Goal: Task Accomplishment & Management: Manage account settings

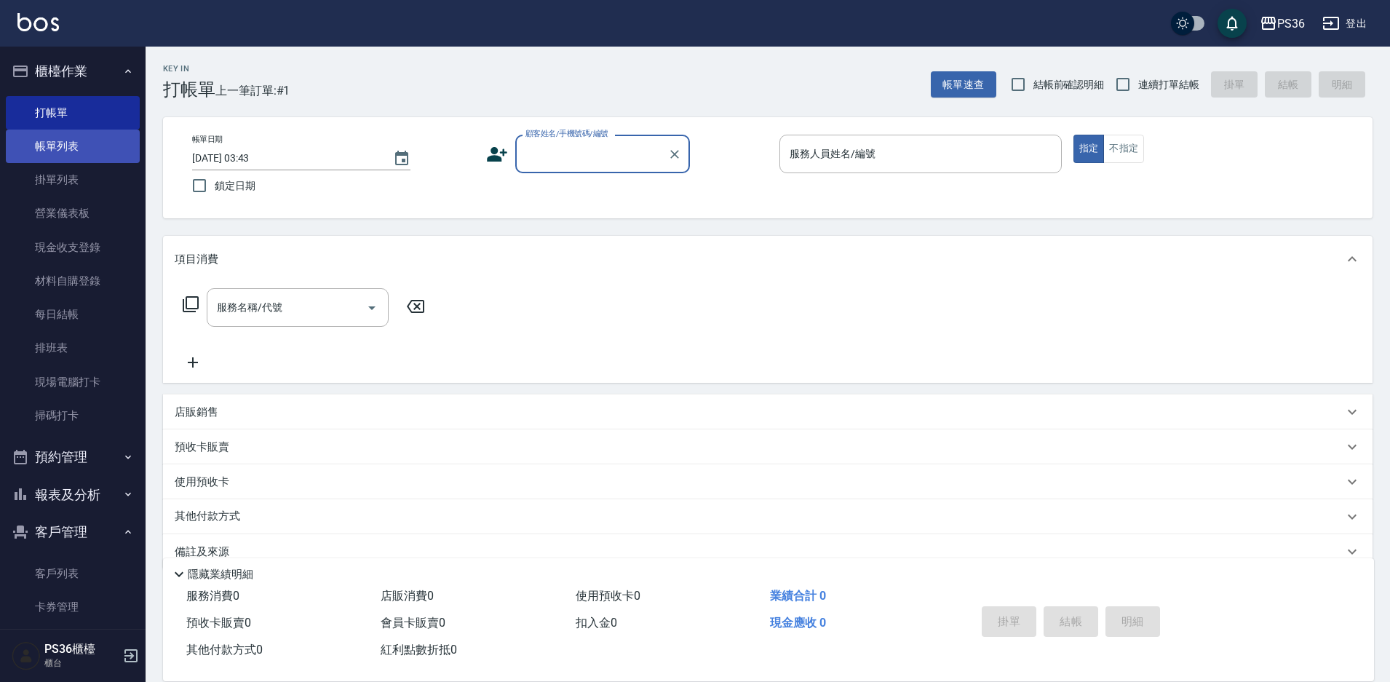
click at [61, 146] on link "帳單列表" at bounding box center [73, 146] width 134 height 33
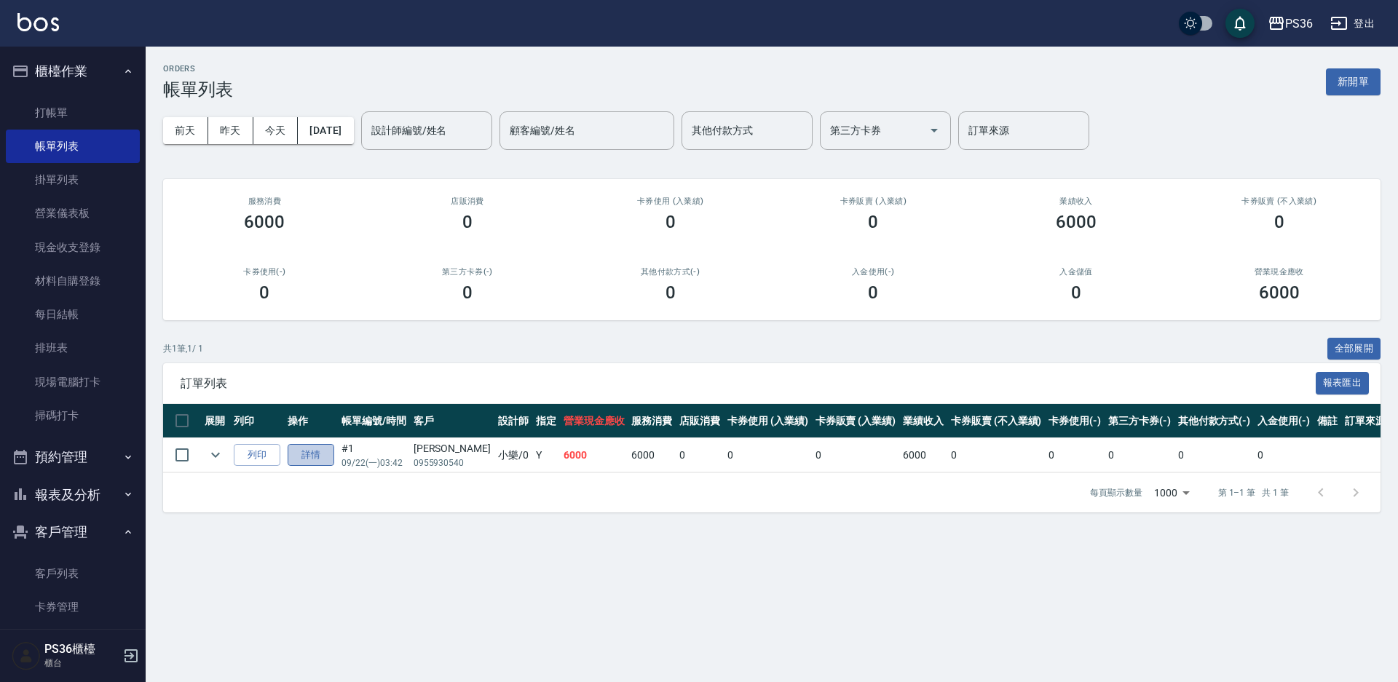
click at [310, 451] on link "詳情" at bounding box center [311, 455] width 47 height 23
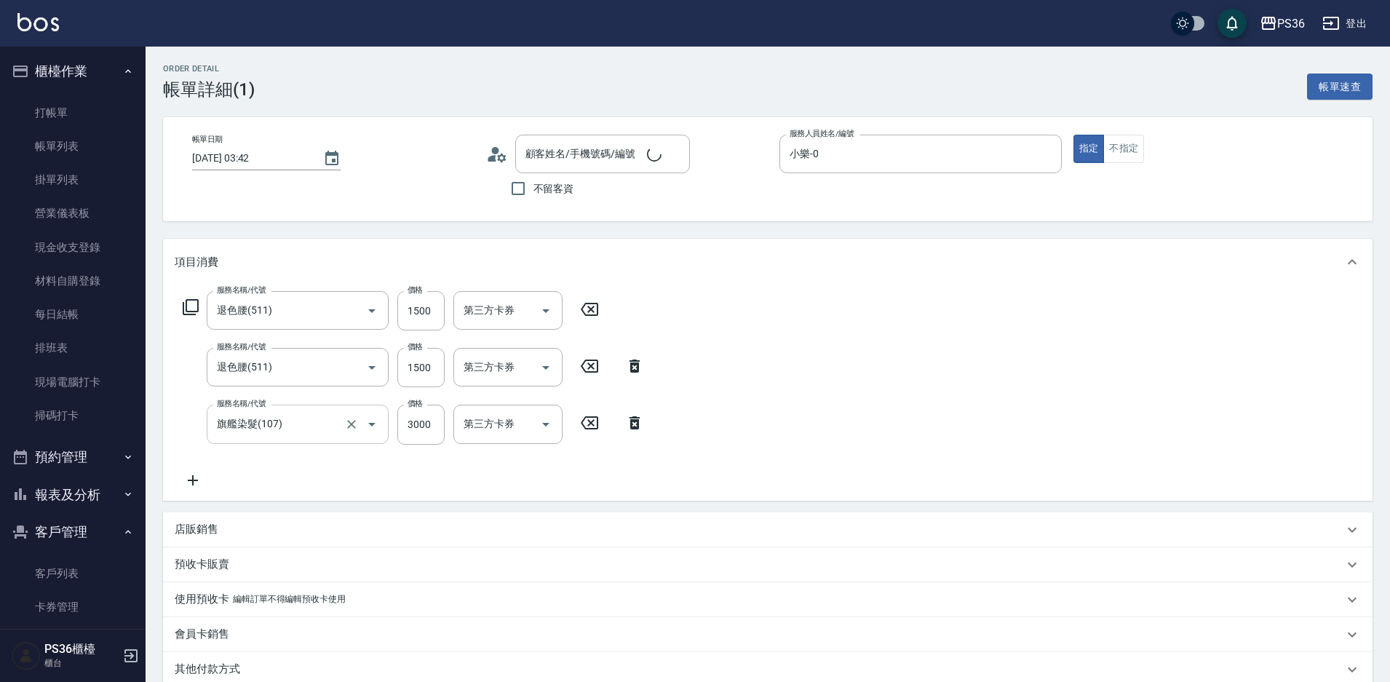
type input "[DATE] 03:42"
type input "小樂-0"
type input "退色腰(511)"
type input "旗艦染髮(107)"
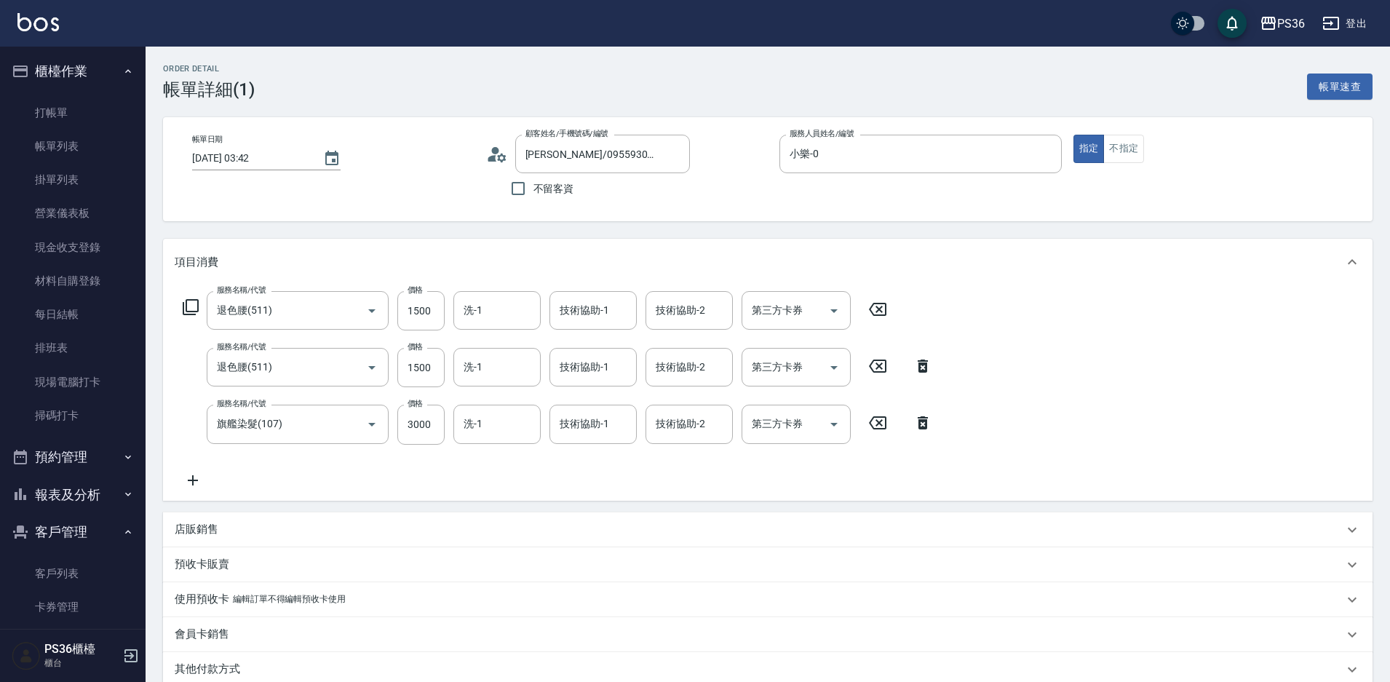
type input "[PERSON_NAME]/0955930540/"
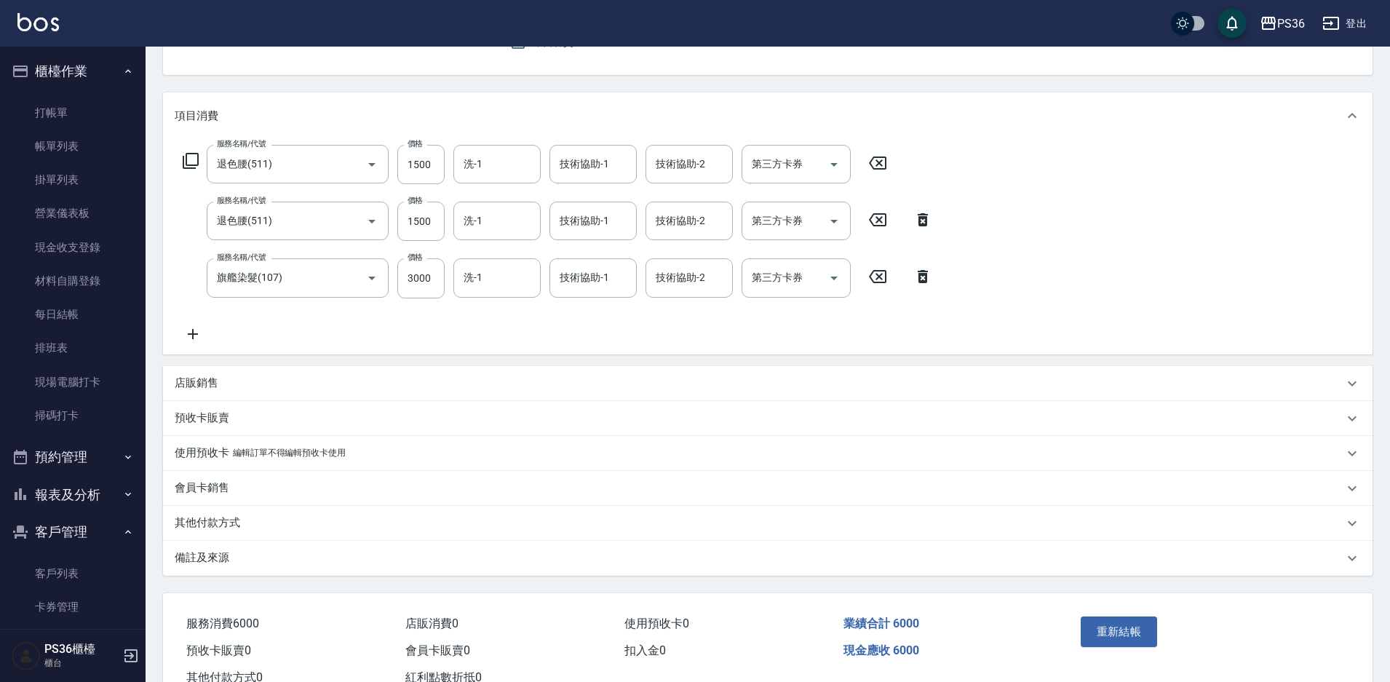
scroll to position [197, 0]
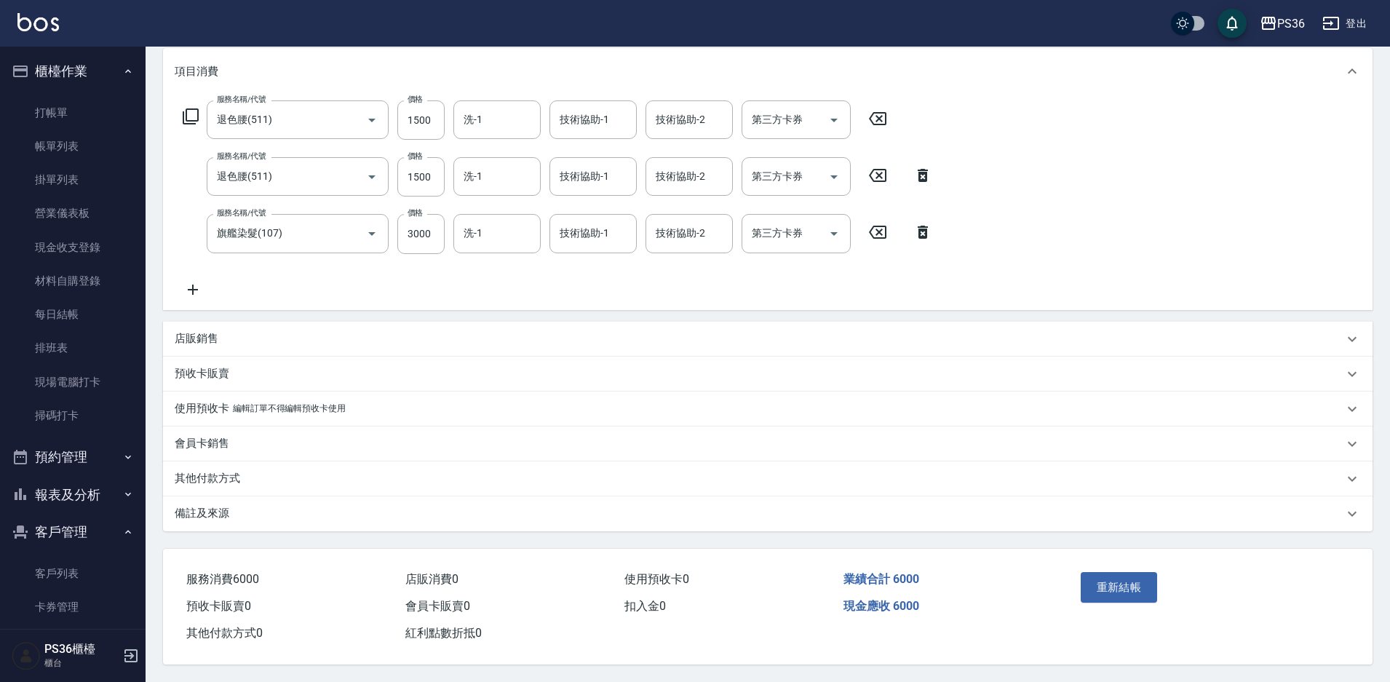
click at [231, 472] on p "其他付款方式" at bounding box center [208, 478] width 66 height 15
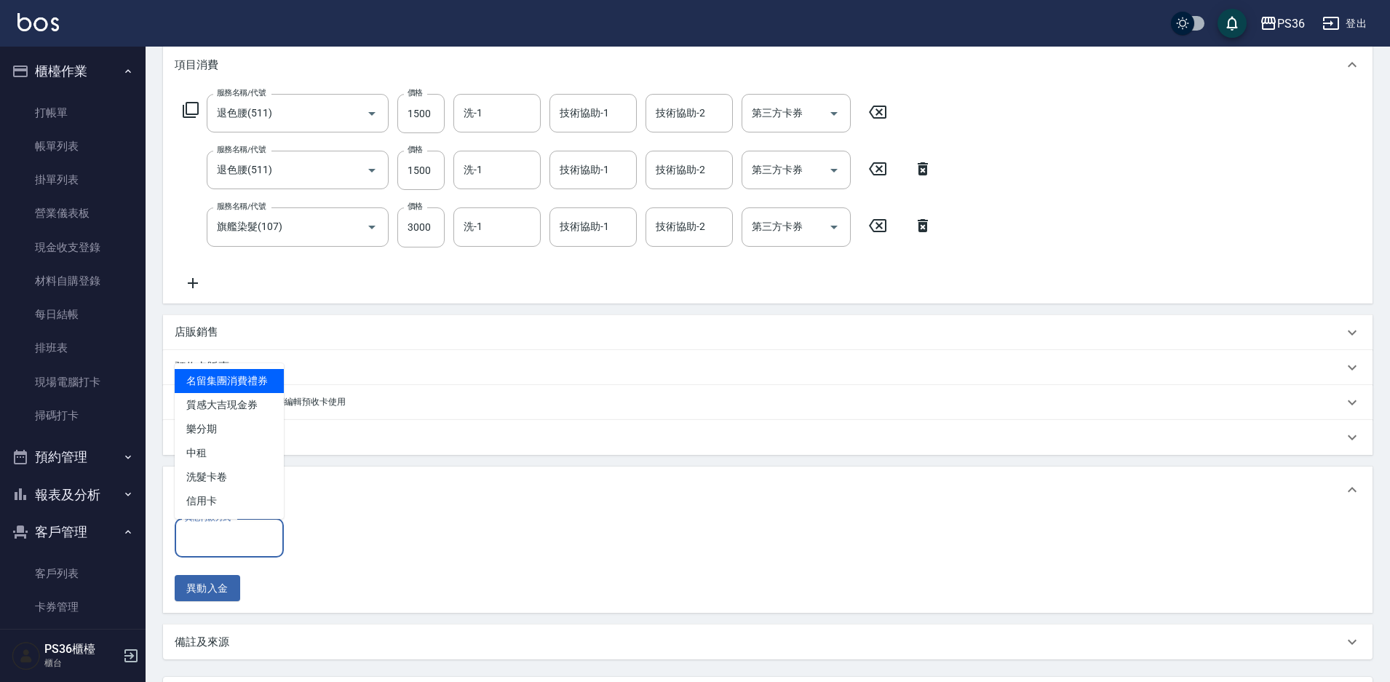
click at [213, 546] on input "其他付款方式" at bounding box center [229, 538] width 96 height 25
click at [234, 502] on span "信用卡" at bounding box center [229, 501] width 109 height 24
type input "信用卡"
click at [320, 536] on input "0" at bounding box center [347, 538] width 109 height 39
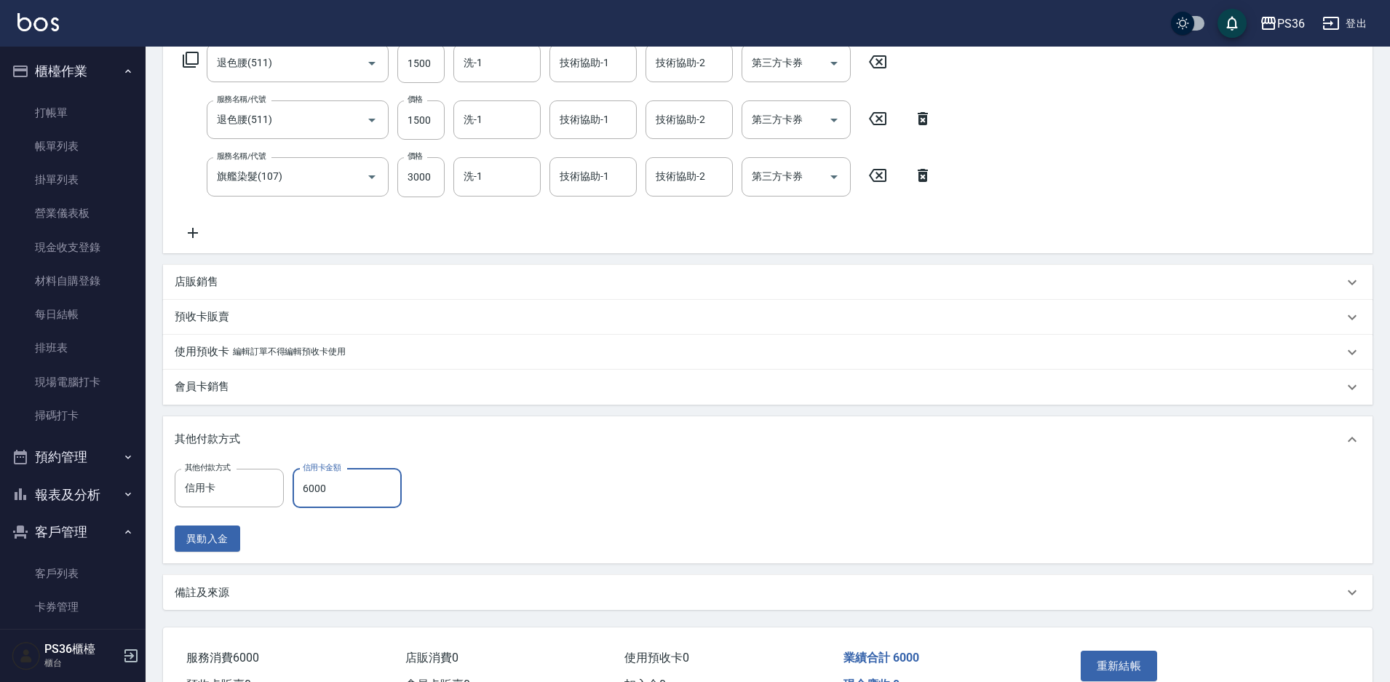
scroll to position [333, 0]
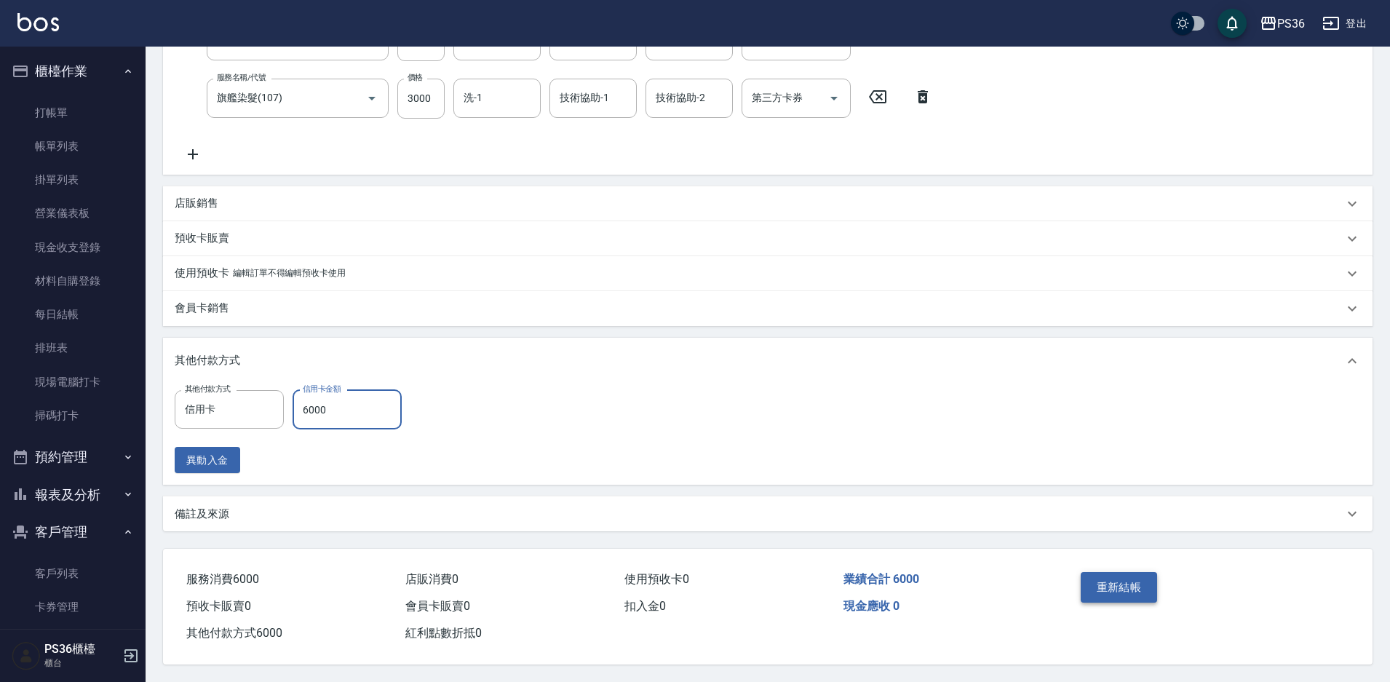
type input "6000"
click at [1130, 581] on button "重新結帳" at bounding box center [1119, 587] width 77 height 31
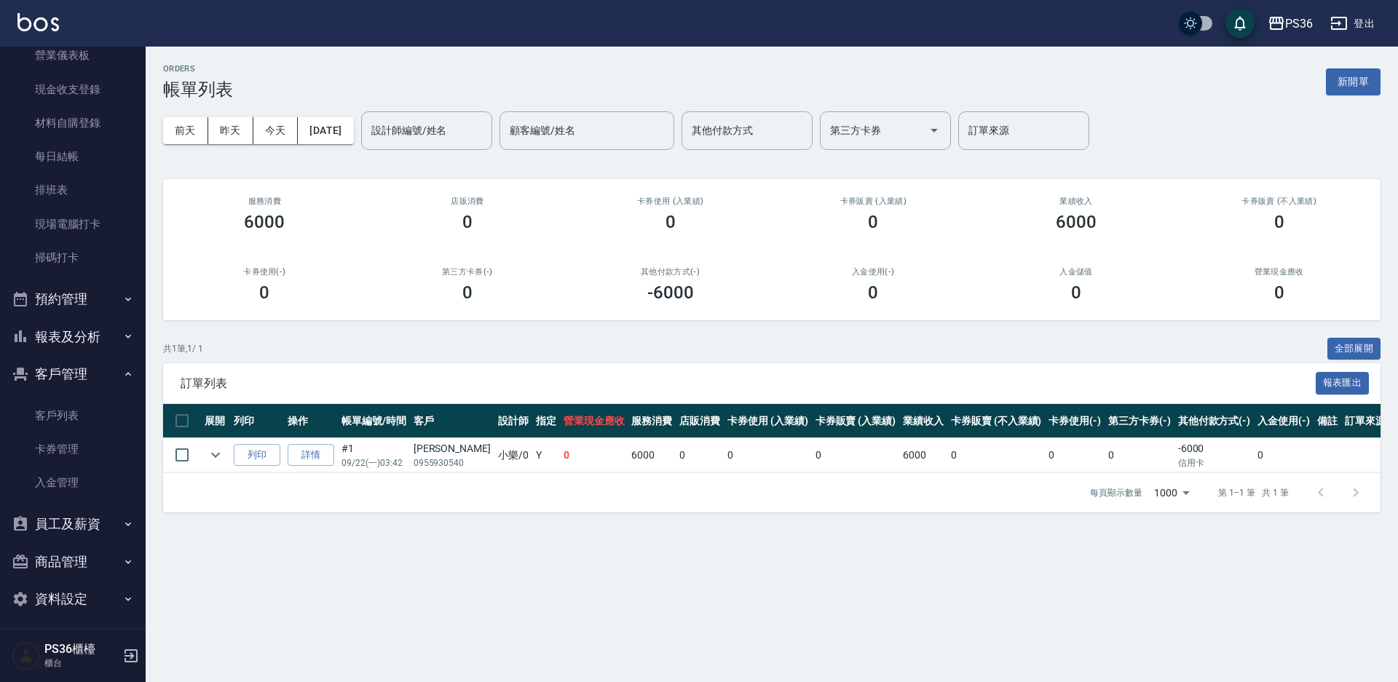
scroll to position [165, 0]
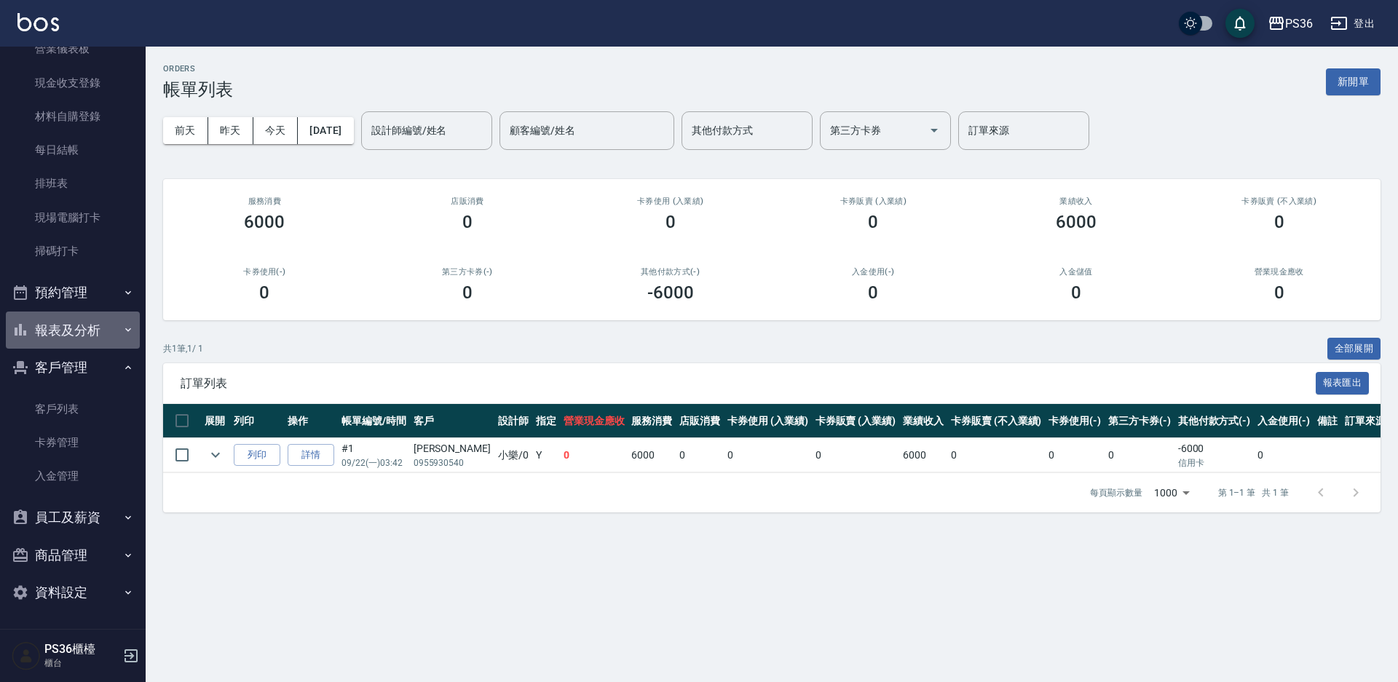
click at [105, 324] on button "報表及分析" at bounding box center [73, 331] width 134 height 38
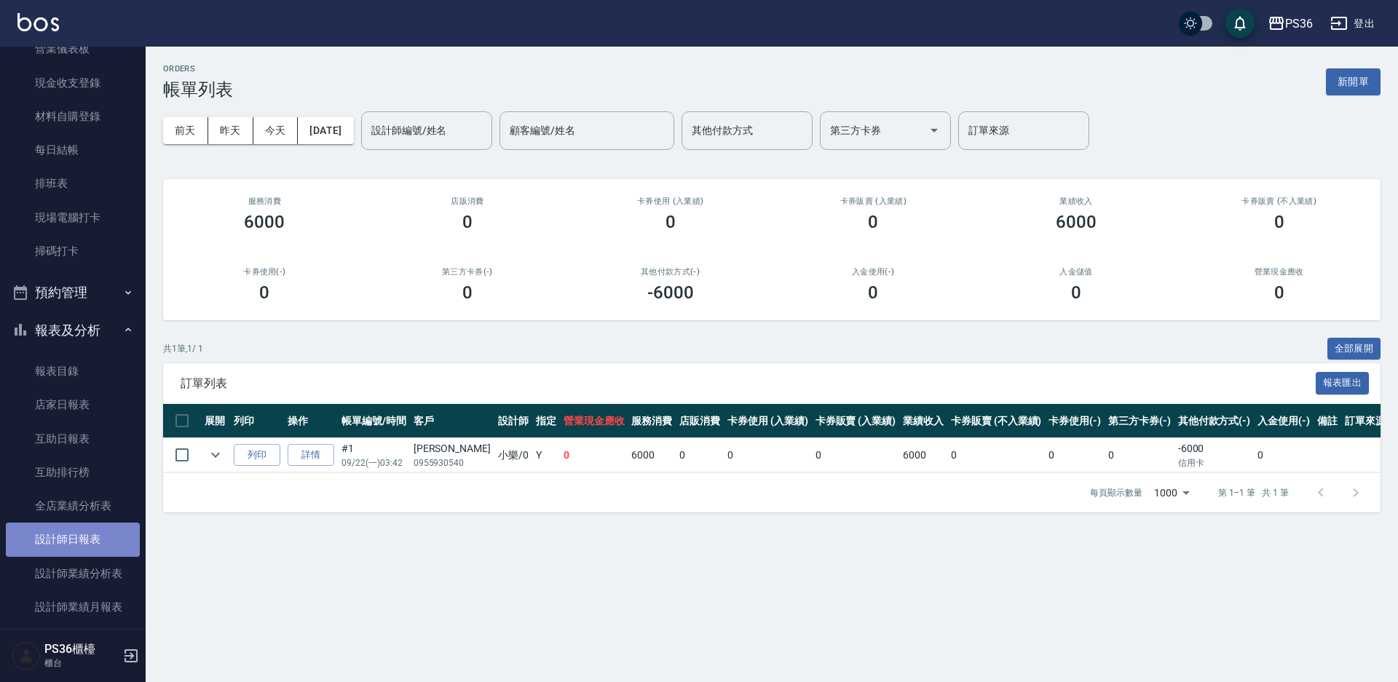
click at [101, 540] on link "設計師日報表" at bounding box center [73, 539] width 134 height 33
